Goal: Information Seeking & Learning: Learn about a topic

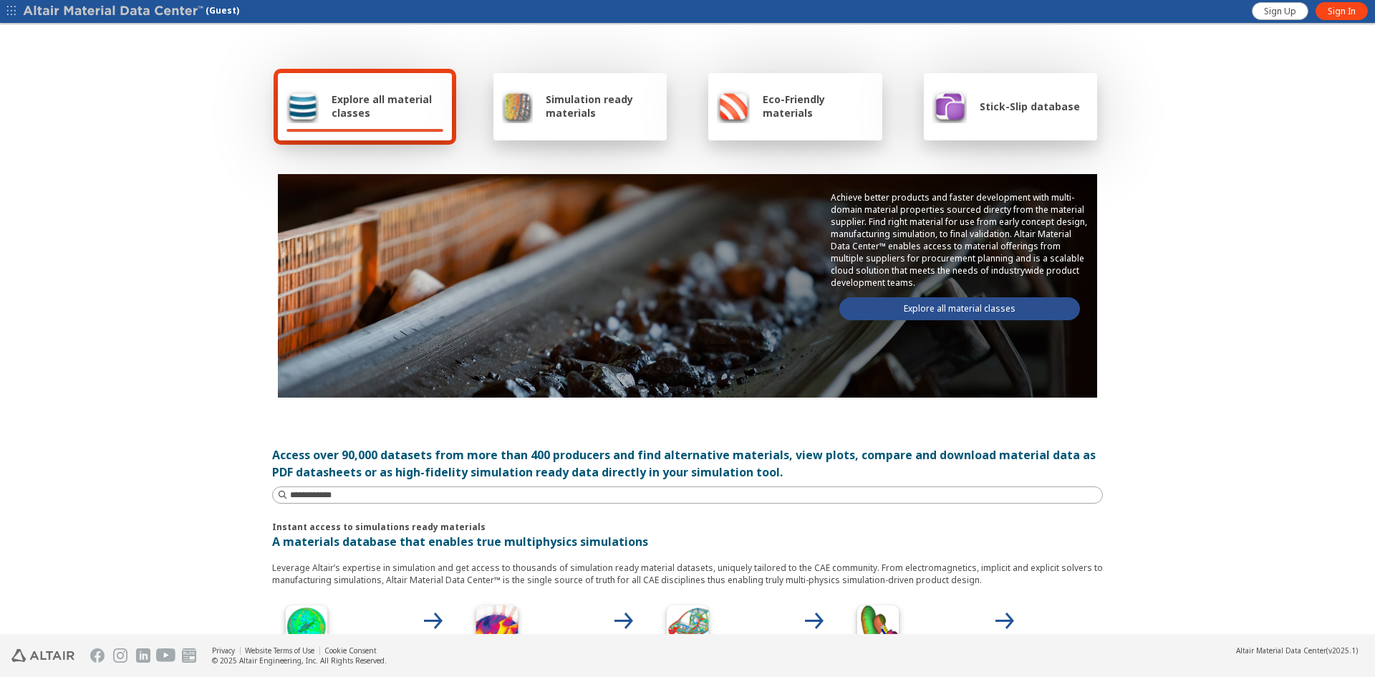
click at [968, 117] on div "Stick-Slip database" at bounding box center [1007, 106] width 148 height 34
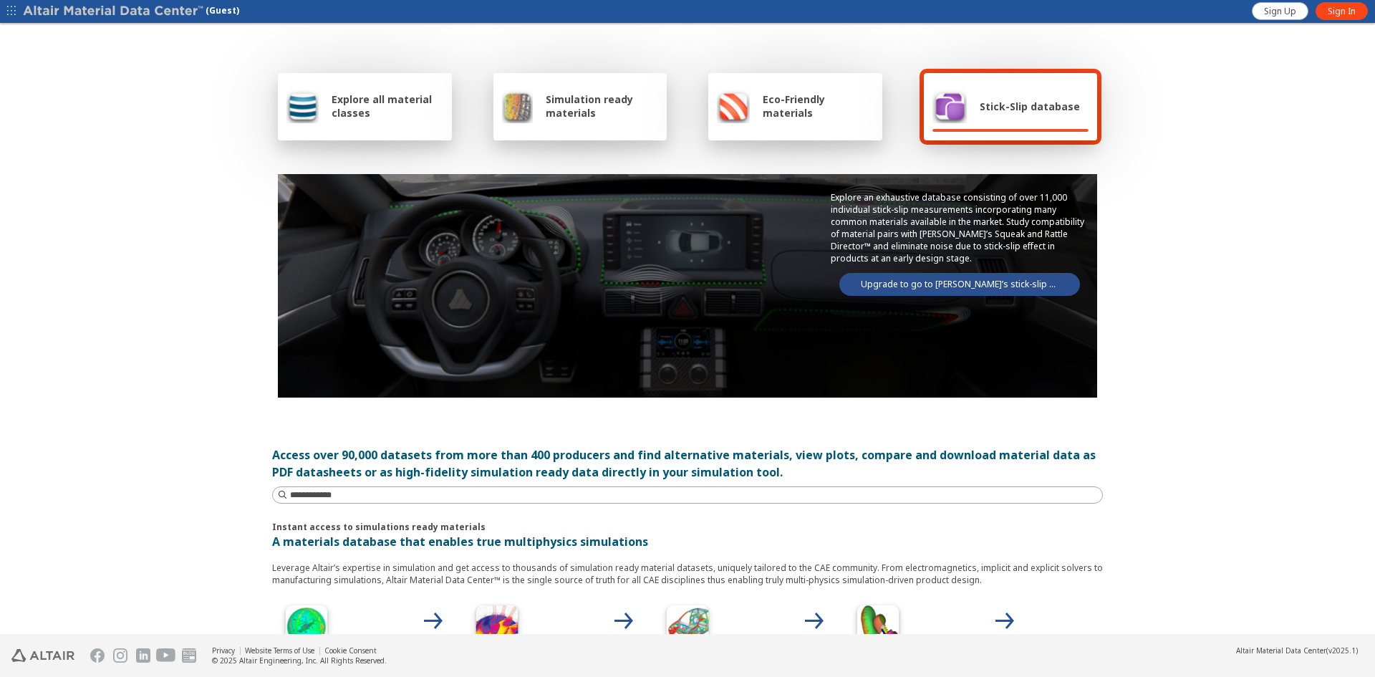
click at [957, 287] on link "Upgrade to go to Altair’s stick-slip database" at bounding box center [959, 284] width 241 height 23
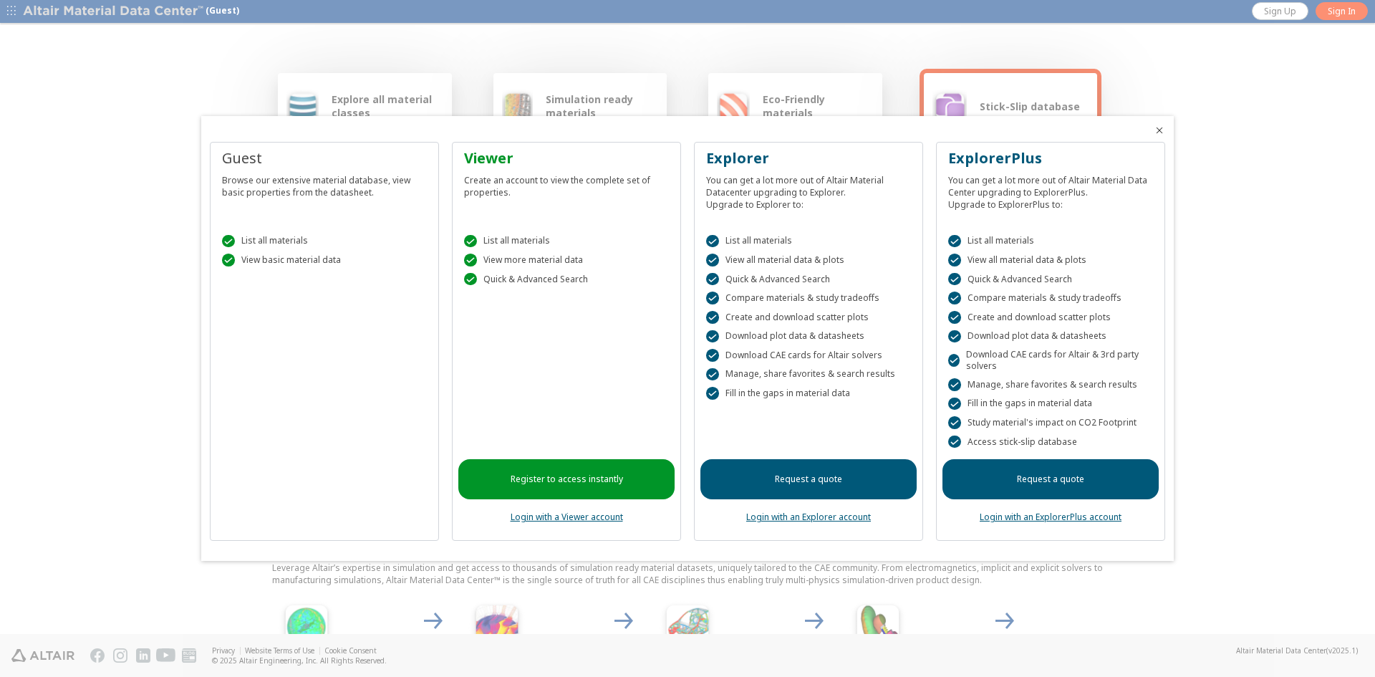
click at [1074, 515] on link "Login with an ExplorerPlus account" at bounding box center [1051, 517] width 142 height 12
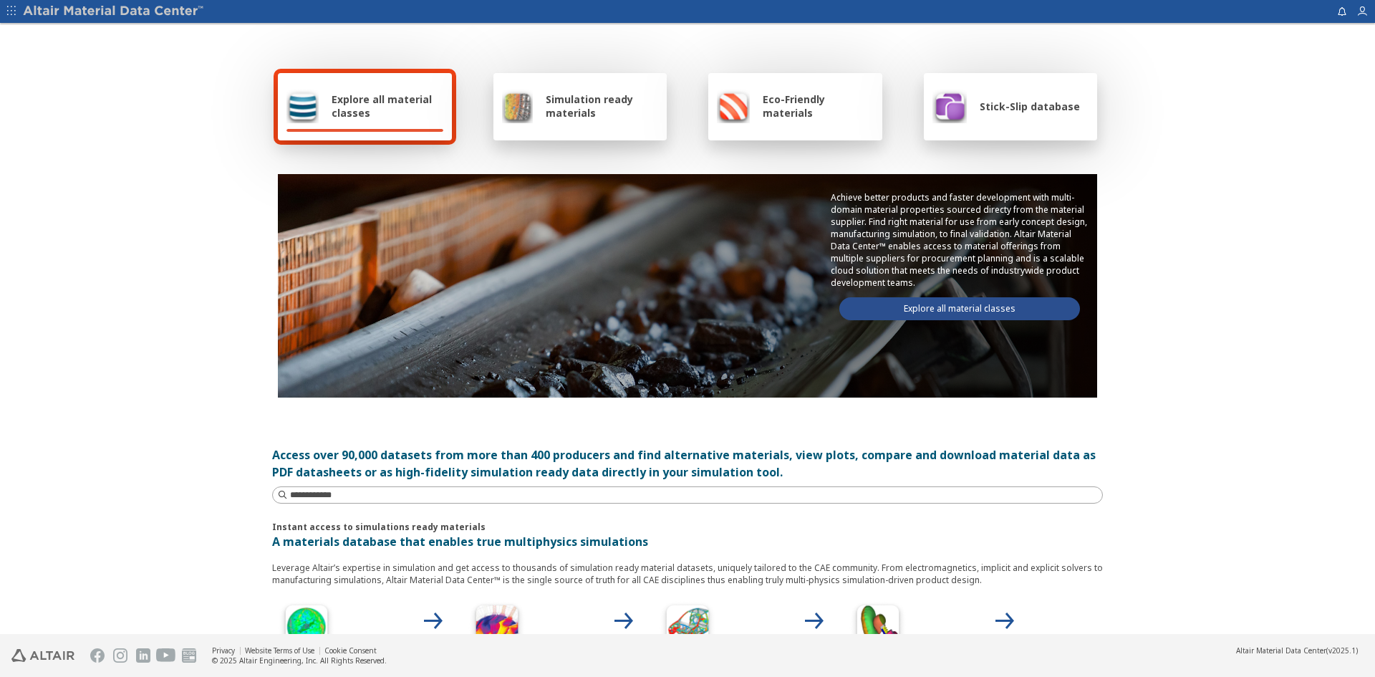
click at [1018, 98] on div "Stick-Slip database" at bounding box center [1007, 106] width 148 height 34
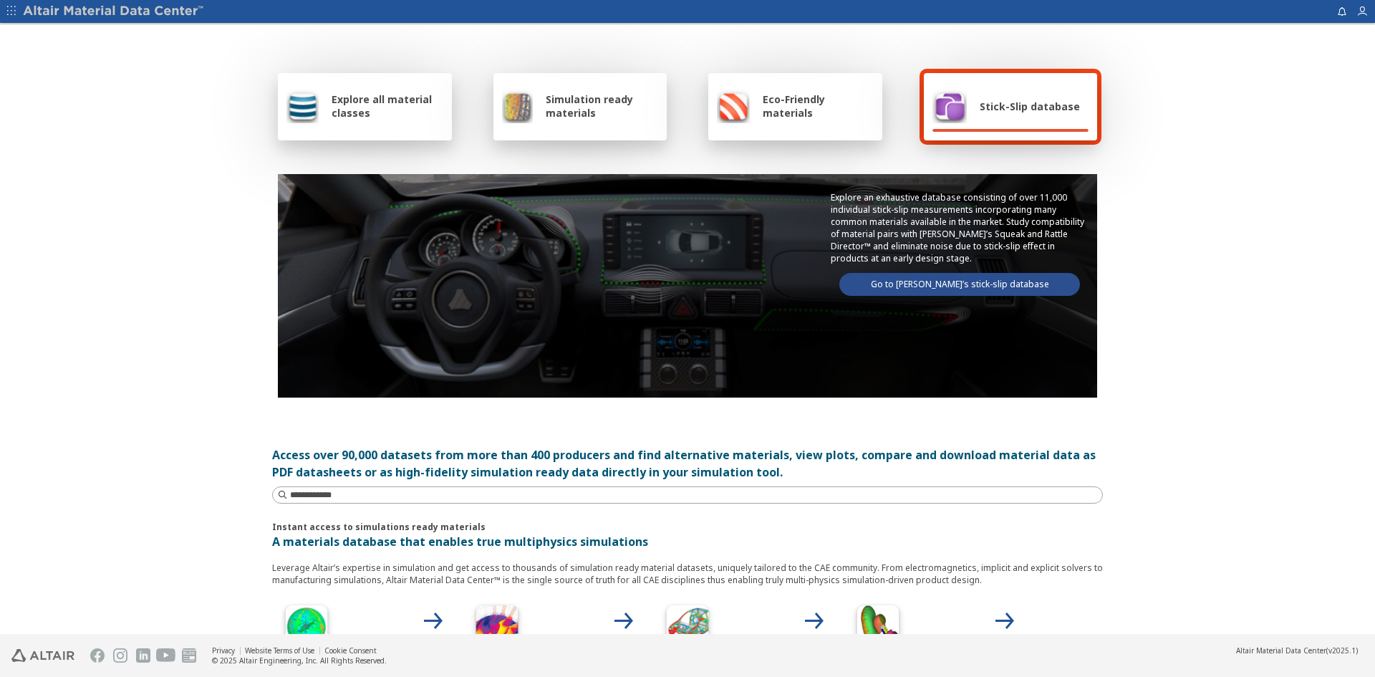
click at [983, 290] on link "Go to Altair’s stick-slip database" at bounding box center [959, 284] width 241 height 23
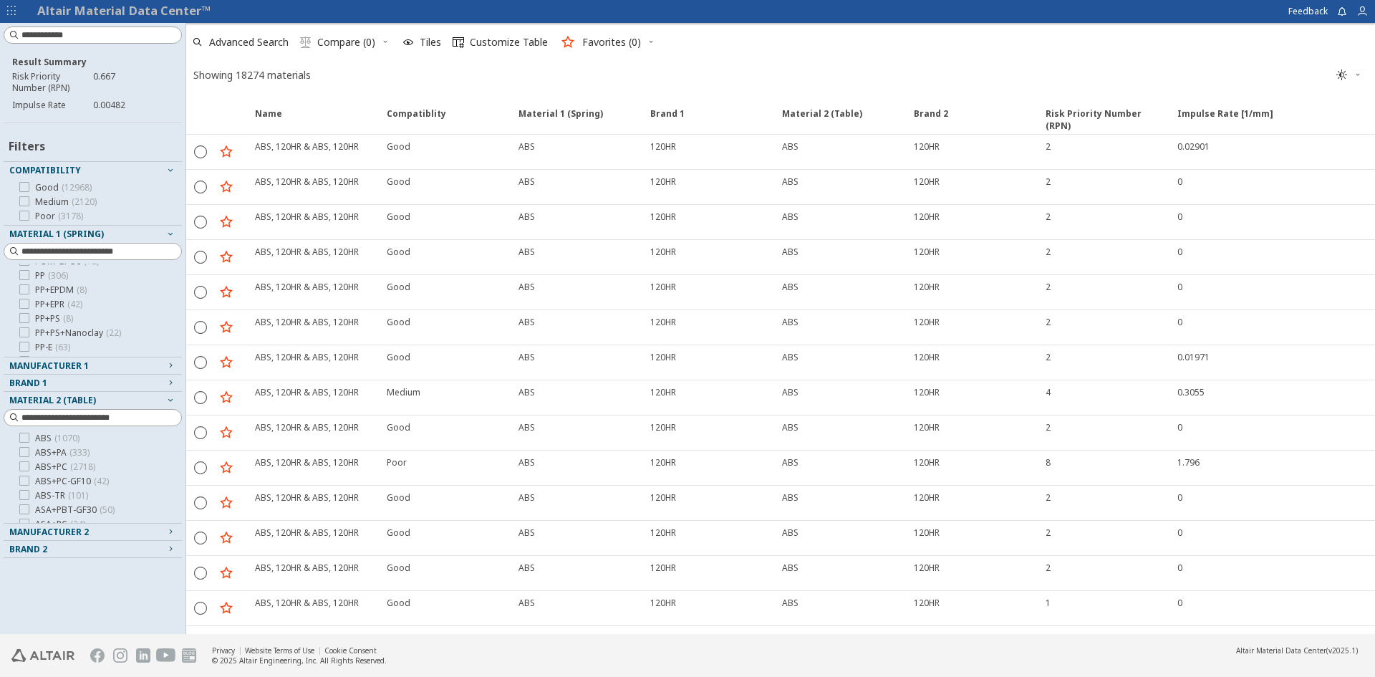
scroll to position [573, 0]
click at [25, 299] on icon at bounding box center [24, 300] width 10 height 10
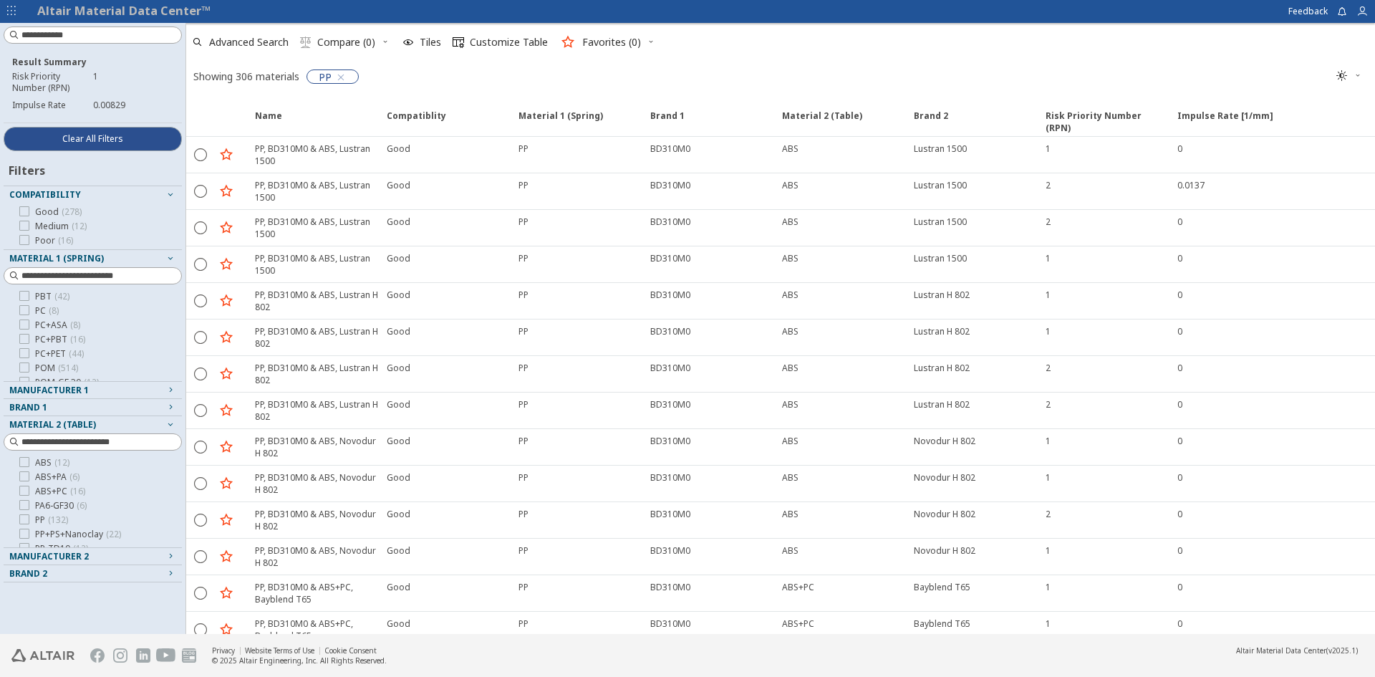
scroll to position [573, 0]
click at [28, 324] on icon at bounding box center [24, 324] width 10 height 10
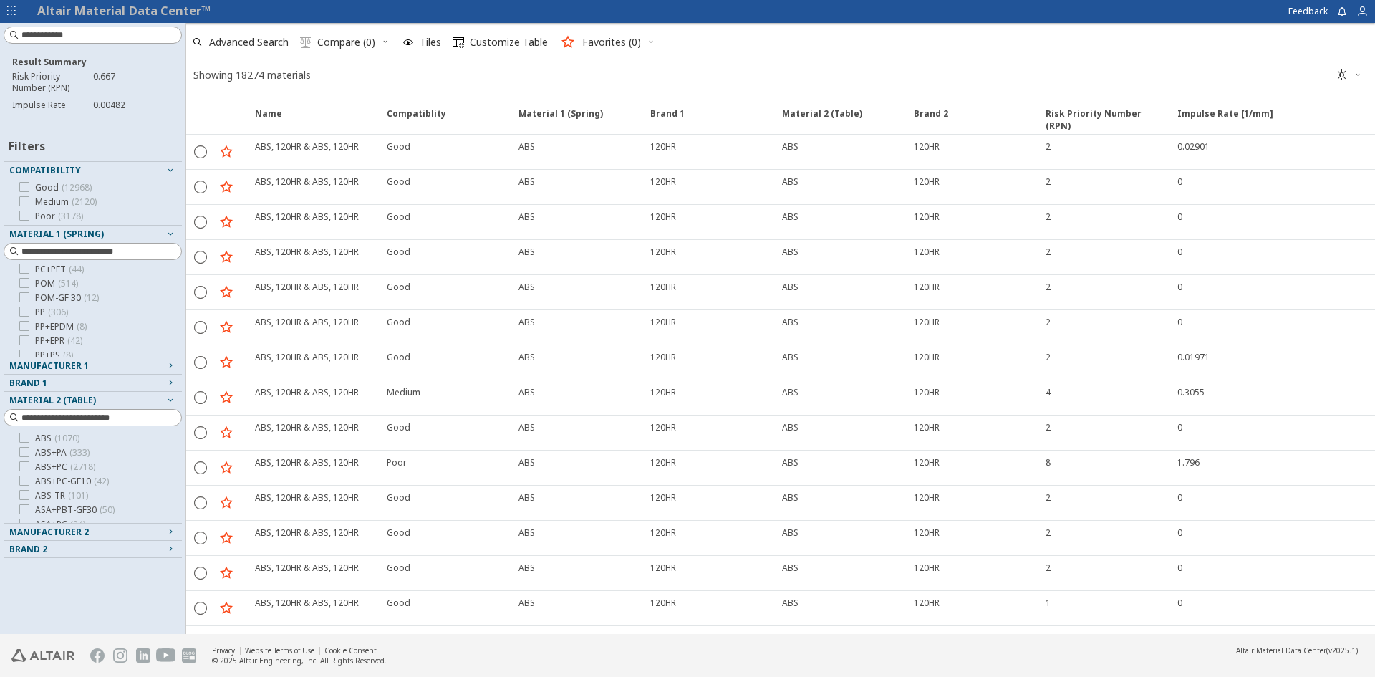
scroll to position [526, 0]
click at [29, 345] on div at bounding box center [24, 347] width 10 height 10
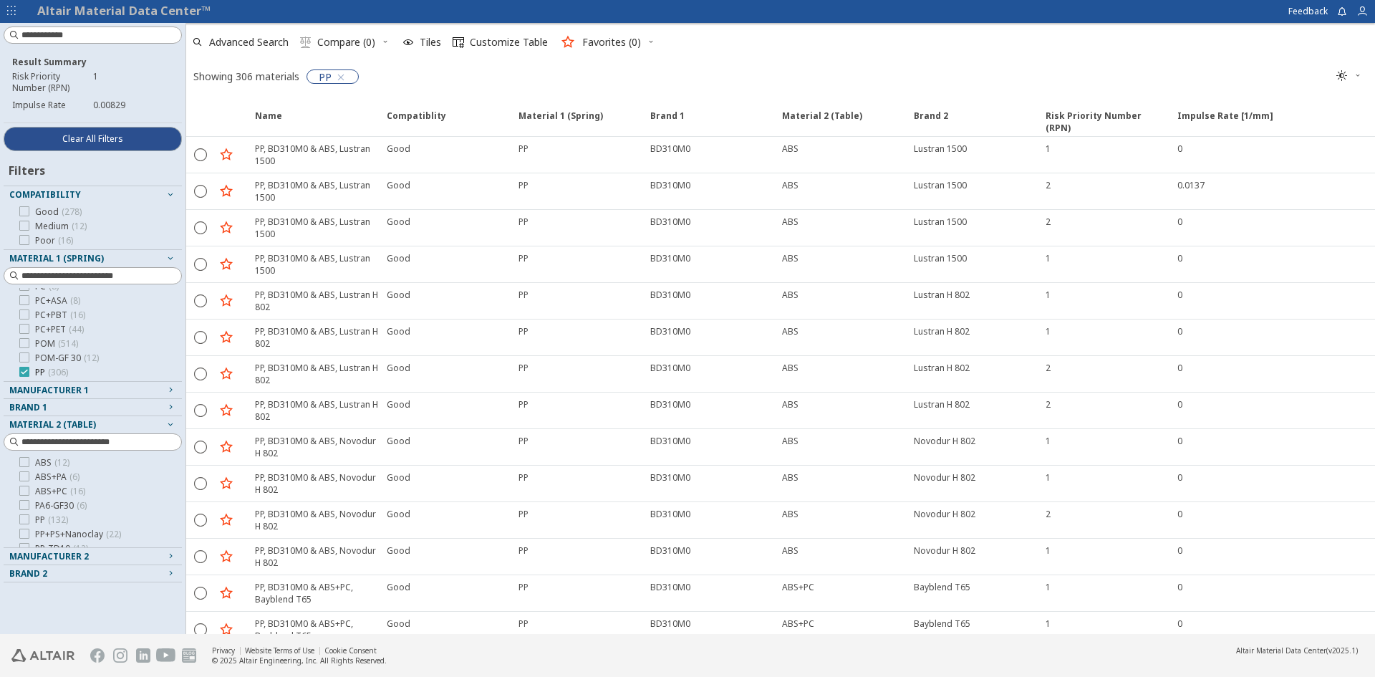
click at [23, 373] on icon at bounding box center [24, 372] width 10 height 10
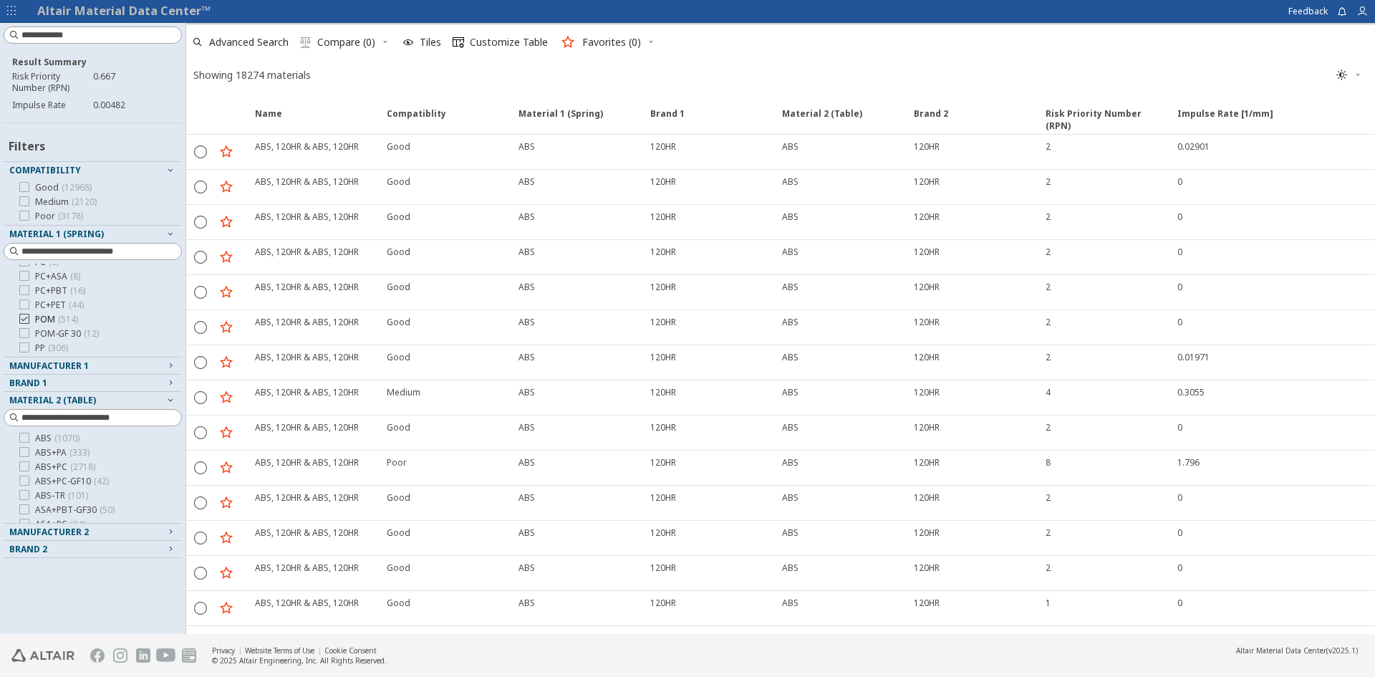
click at [25, 319] on icon at bounding box center [24, 319] width 10 height 10
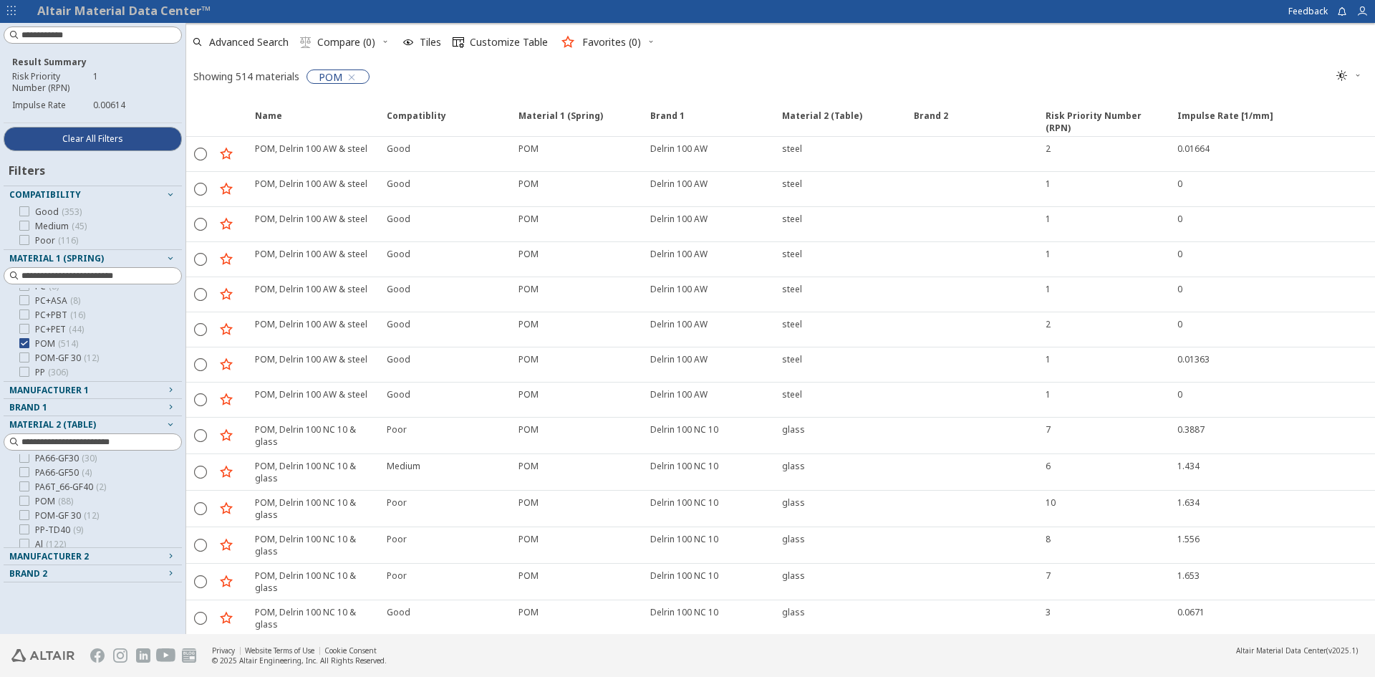
scroll to position [97, 0]
click at [25, 375] on icon at bounding box center [24, 372] width 10 height 10
click at [27, 341] on icon at bounding box center [24, 343] width 10 height 10
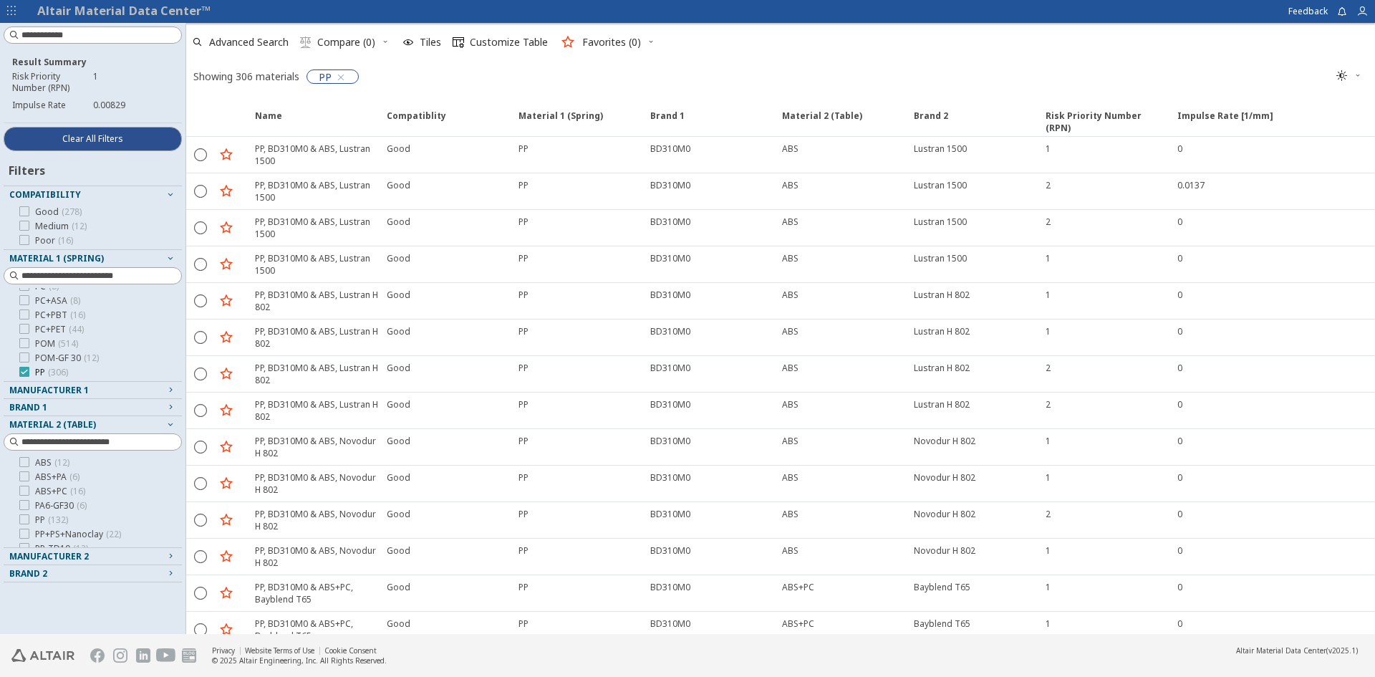
click at [26, 370] on icon at bounding box center [24, 372] width 10 height 10
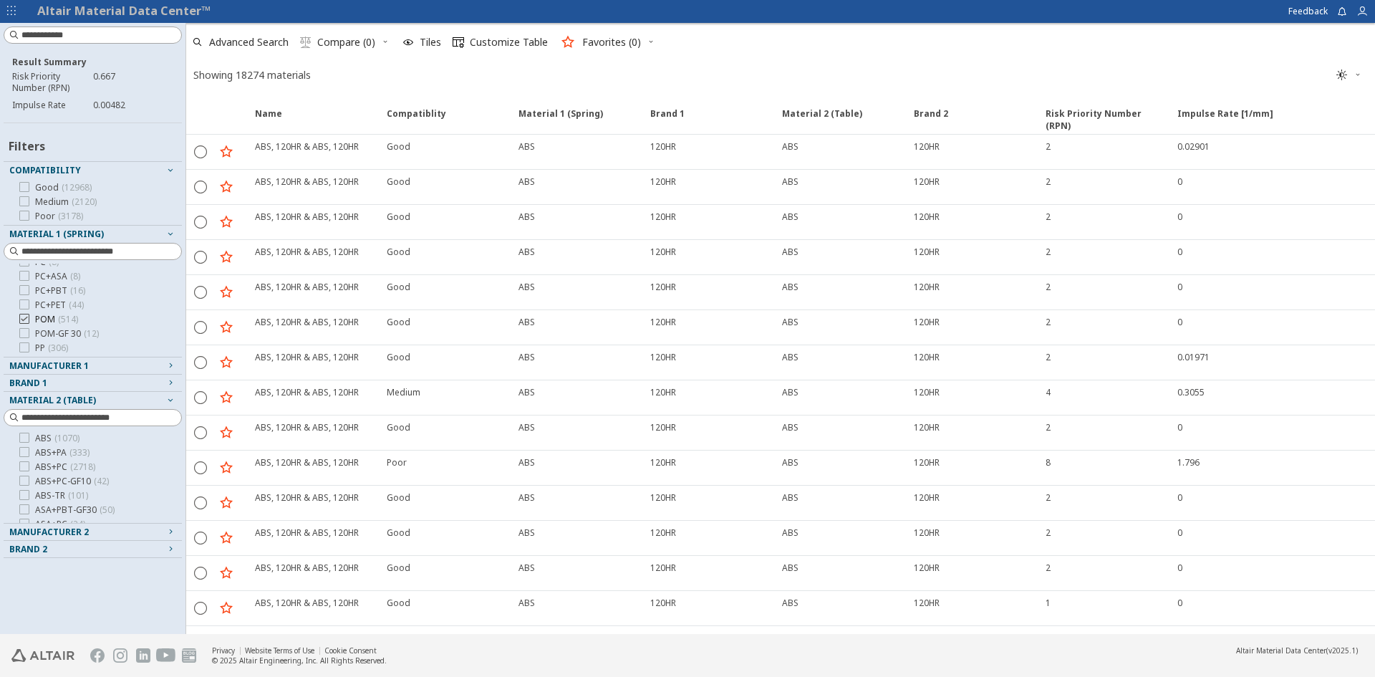
click at [27, 320] on icon at bounding box center [24, 319] width 10 height 10
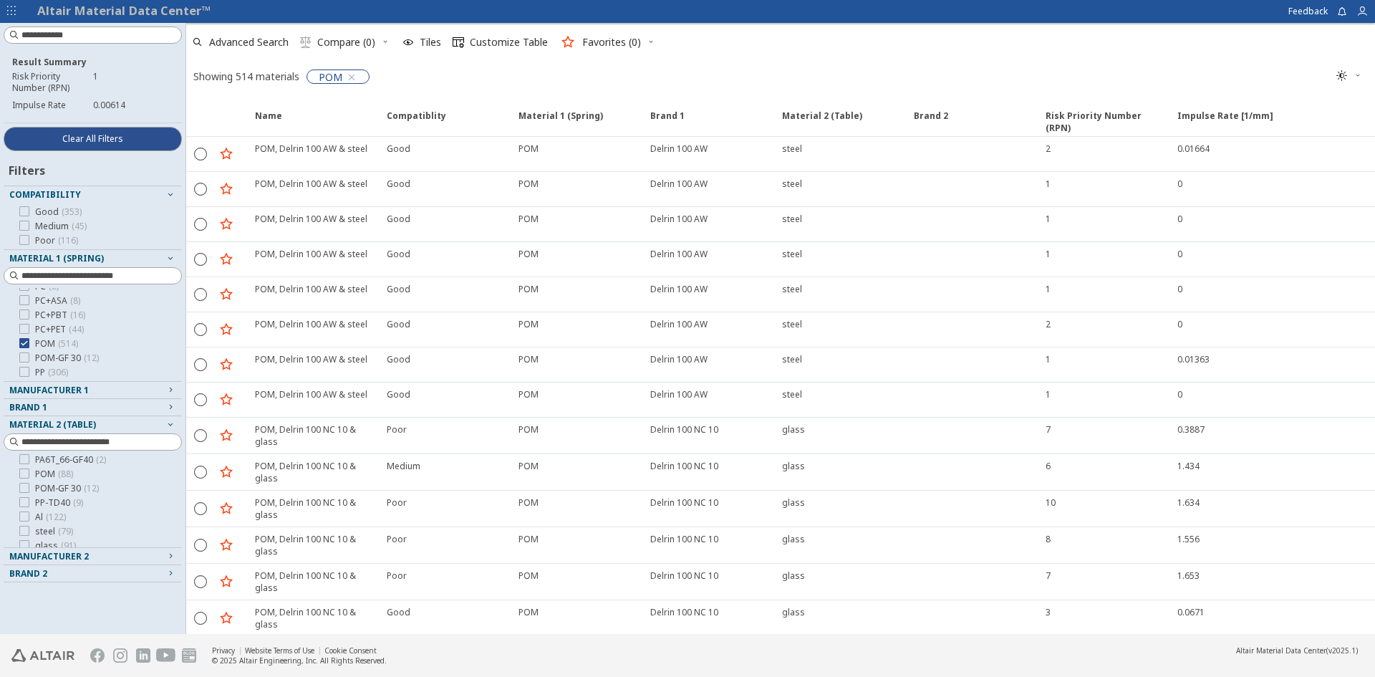
scroll to position [125, 0]
click at [19, 372] on div at bounding box center [14, 372] width 10 height 11
click at [21, 372] on icon at bounding box center [24, 372] width 10 height 10
click at [30, 493] on label "PP ( 132 )" at bounding box center [43, 495] width 49 height 11
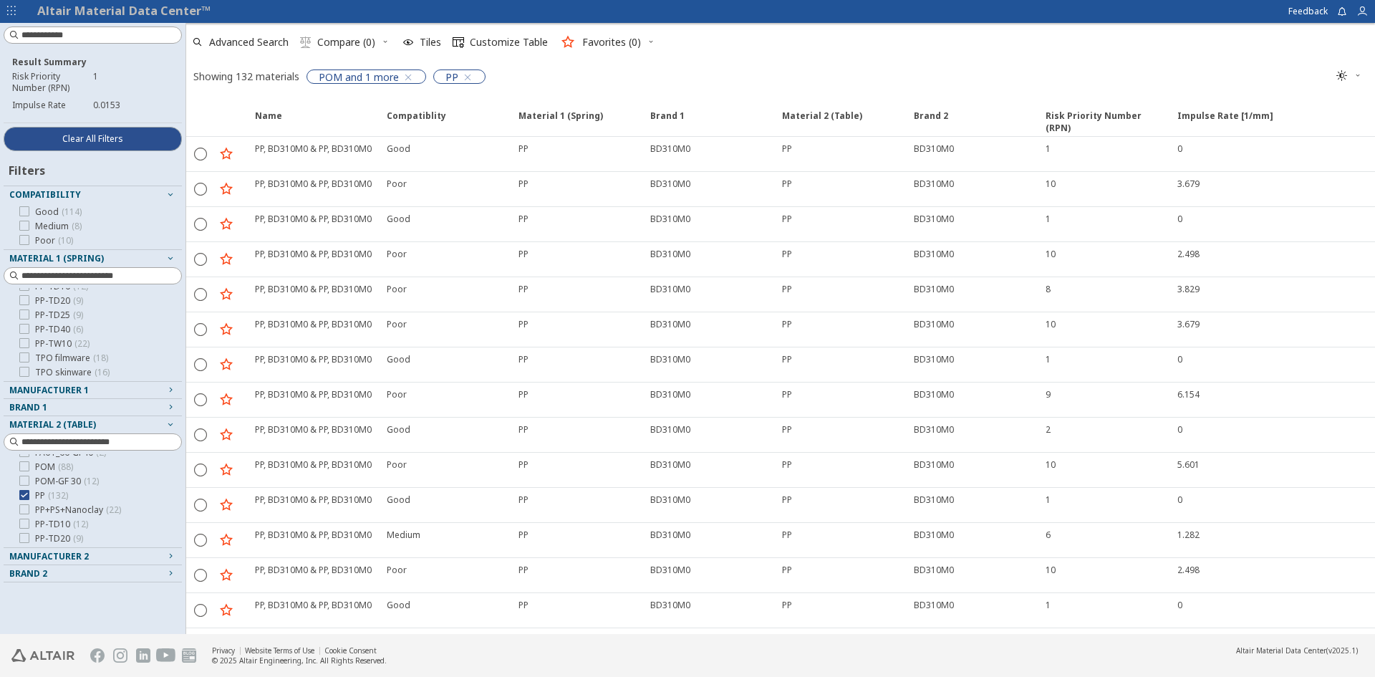
scroll to position [24, 0]
click at [24, 355] on icon at bounding box center [24, 357] width 10 height 10
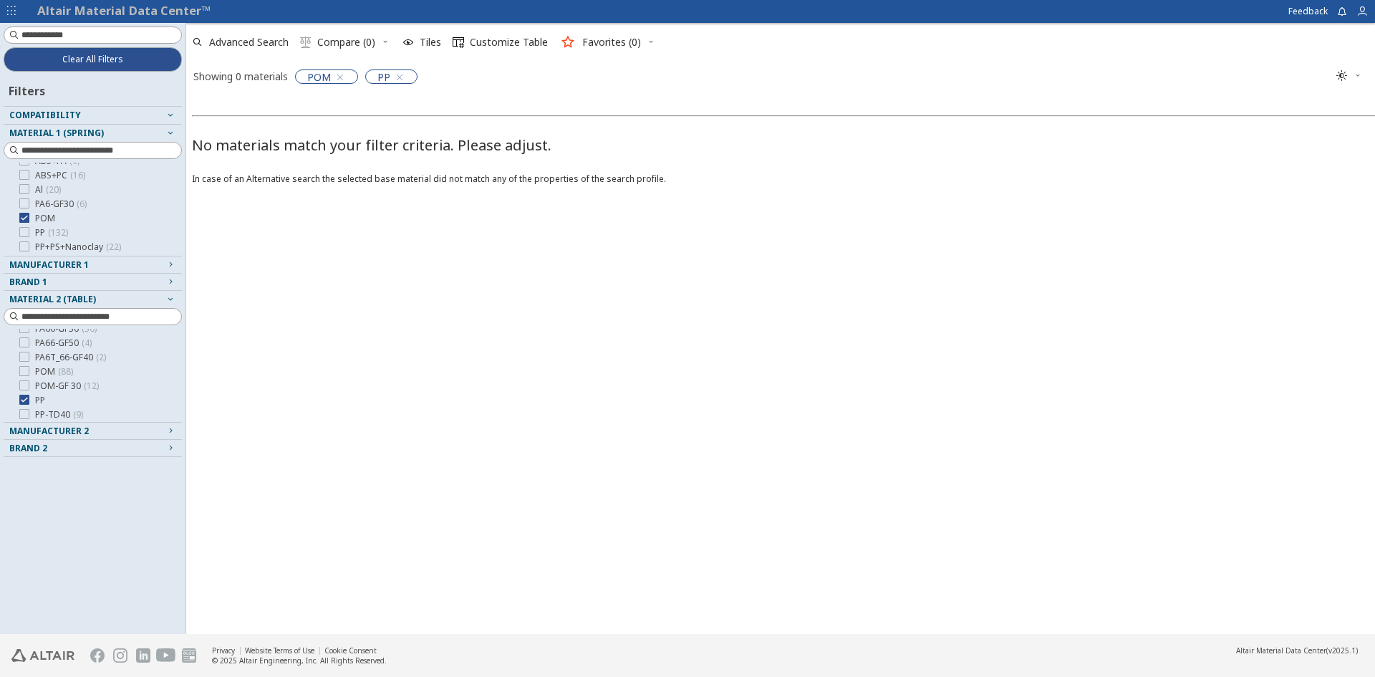
scroll to position [102, 0]
